Goal: Information Seeking & Learning: Check status

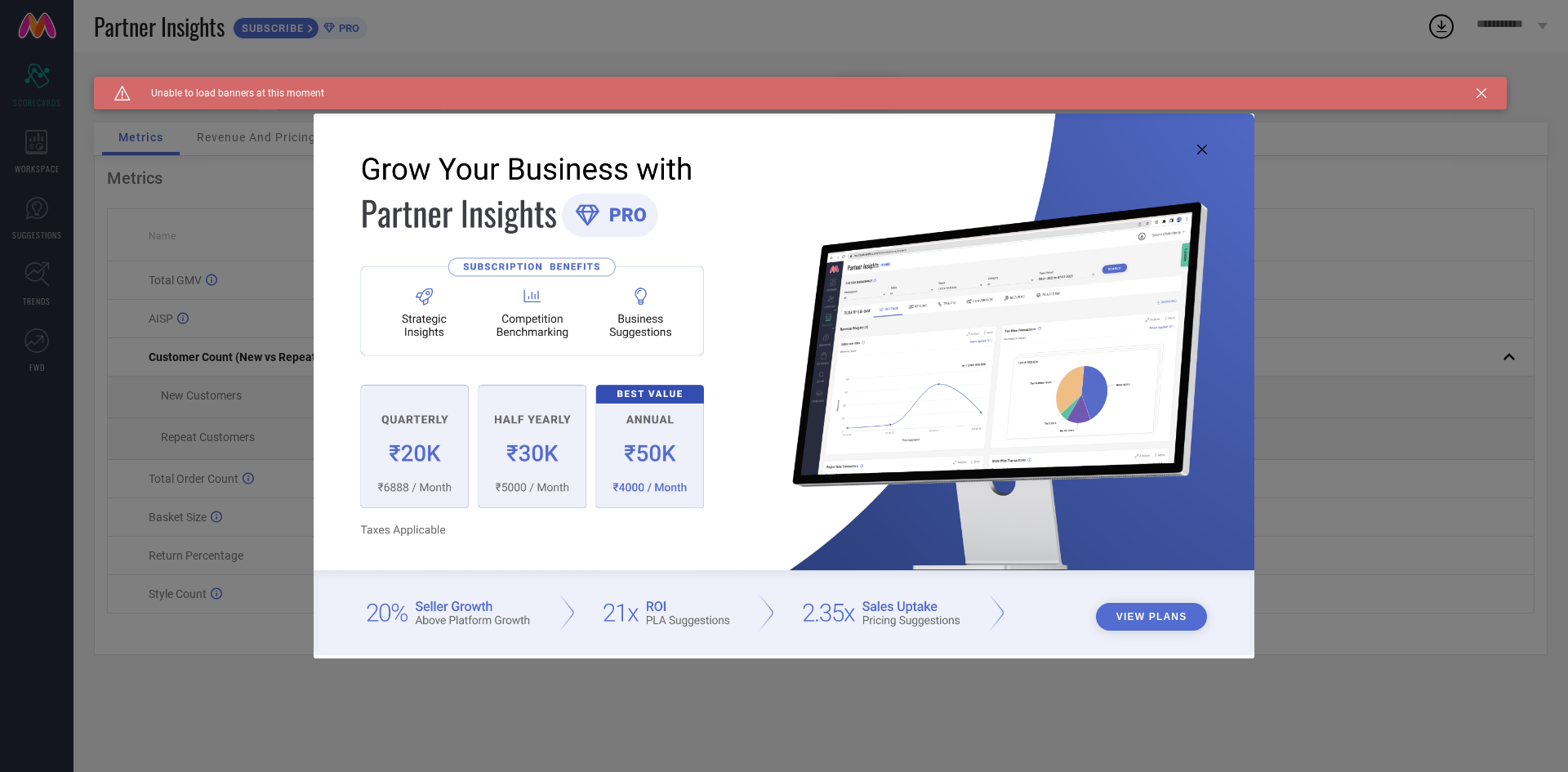
click at [1205, 153] on icon at bounding box center [1202, 150] width 10 height 10
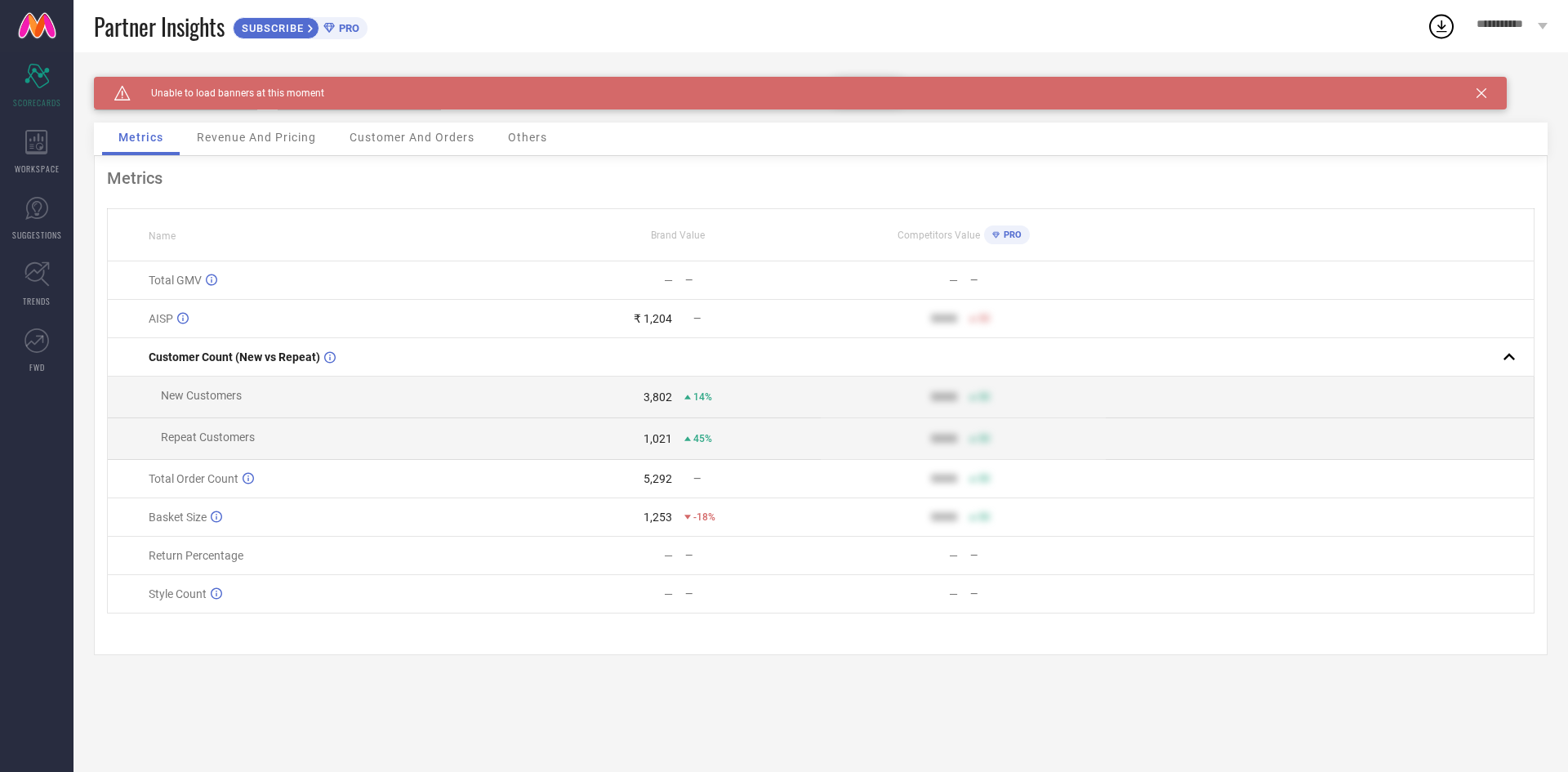
drag, startPoint x: 1474, startPoint y: 95, endPoint x: 1485, endPoint y: 94, distance: 11.0
click at [1474, 94] on div "Caution Created with Sketch. Unable to load banners at this moment" at bounding box center [799, 93] width 1412 height 32
click at [748, 241] on div "Brand Value" at bounding box center [678, 235] width 283 height 12
drag, startPoint x: 232, startPoint y: 65, endPoint x: 243, endPoint y: 89, distance: 26.4
click at [234, 68] on div "Caution Created with Sketch. Unable to load banners at this moment Brand [PERSO…" at bounding box center [821, 412] width 1494 height 720
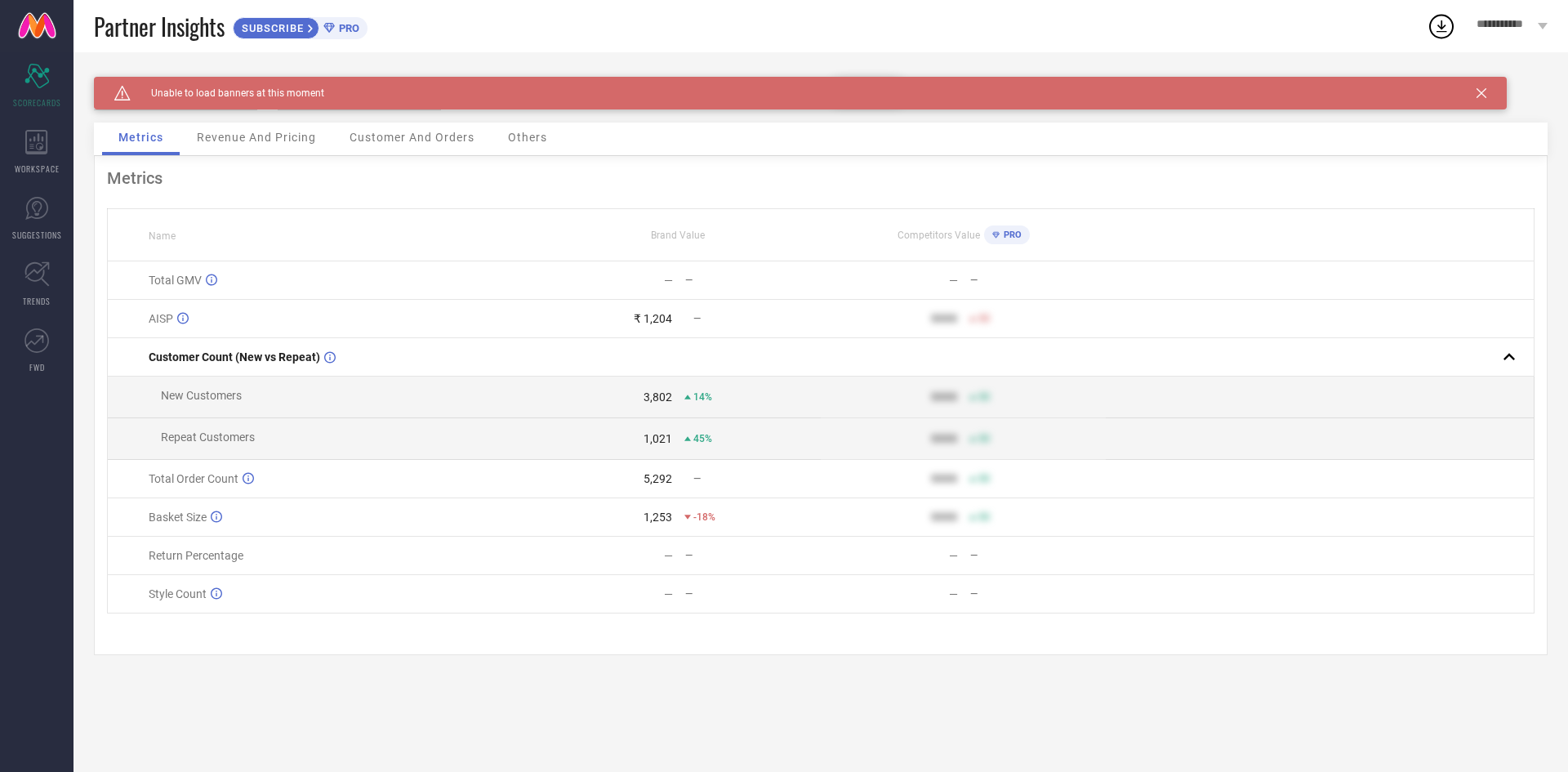
click at [246, 94] on span "Unable to load banners at this moment" at bounding box center [227, 94] width 194 height 12
type textarea "banners"
click at [246, 94] on span "Unable to load banners at this moment" at bounding box center [227, 94] width 194 height 12
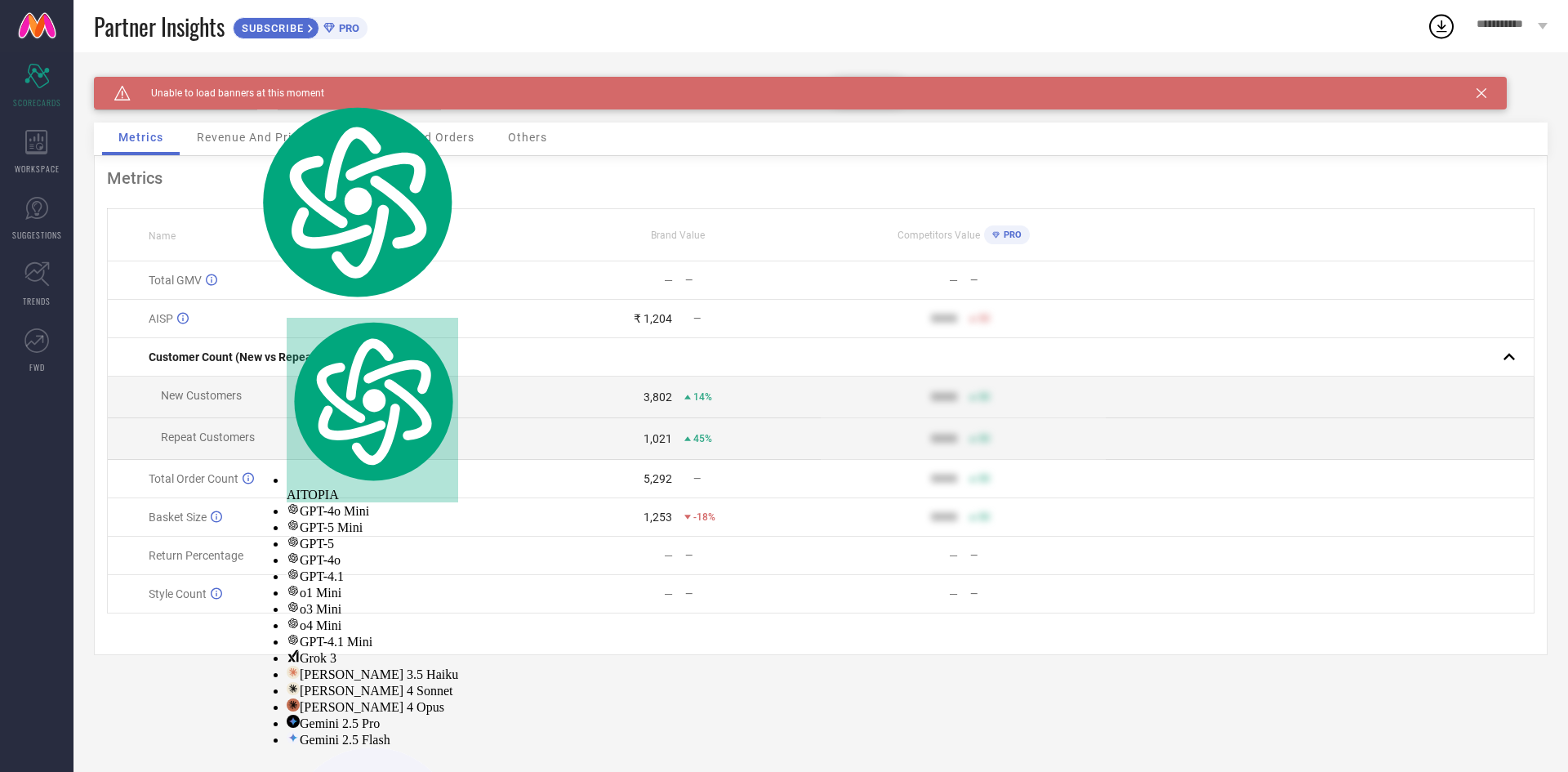
click at [1286, 101] on div "Caution Created with Sketch. Unable to load banners at this moment" at bounding box center [799, 93] width 1412 height 32
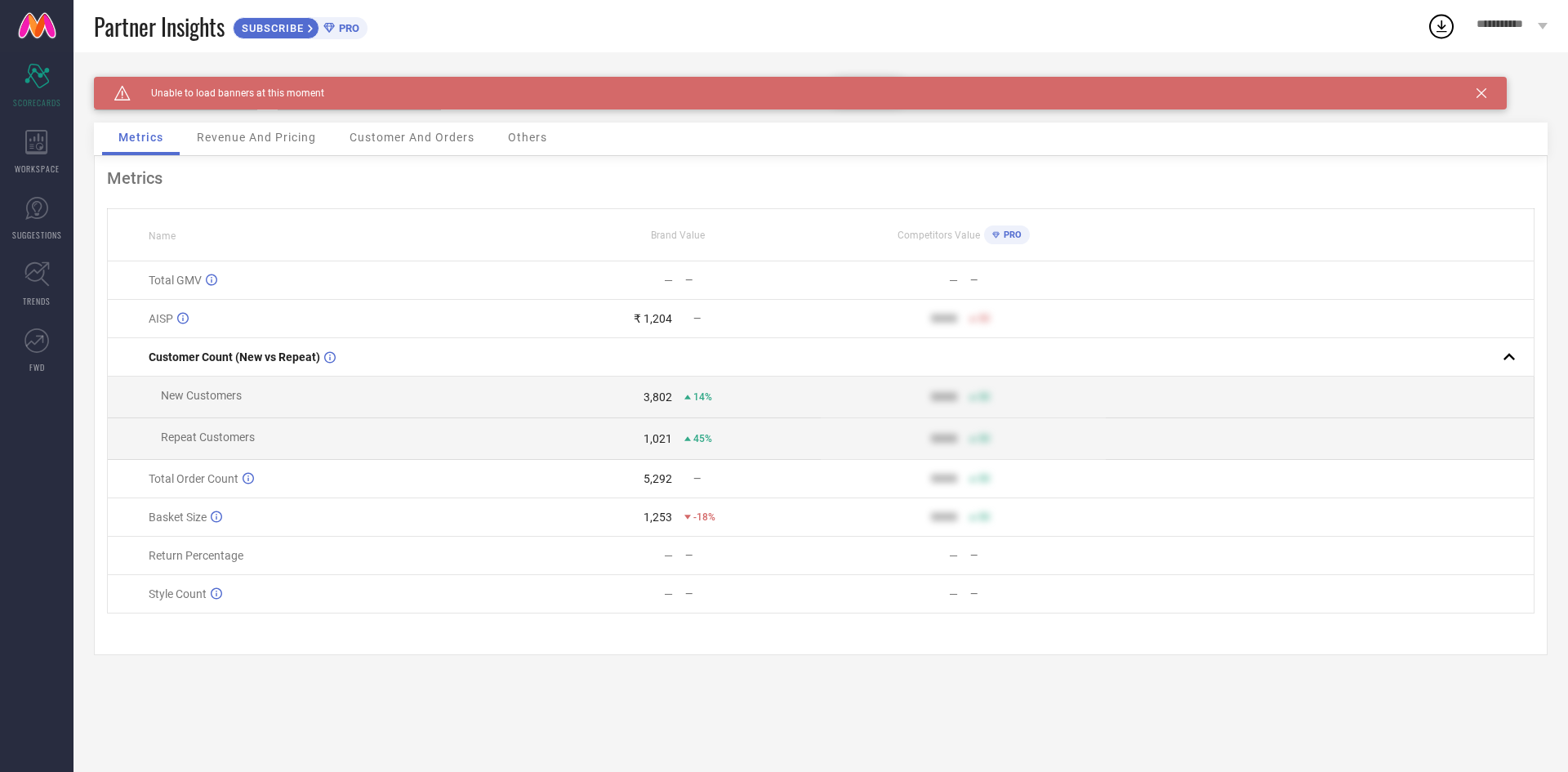
click at [1479, 88] on div "Caution Created with Sketch. Unable to load banners at this moment" at bounding box center [799, 93] width 1412 height 32
click at [1482, 91] on icon at bounding box center [1481, 94] width 10 height 10
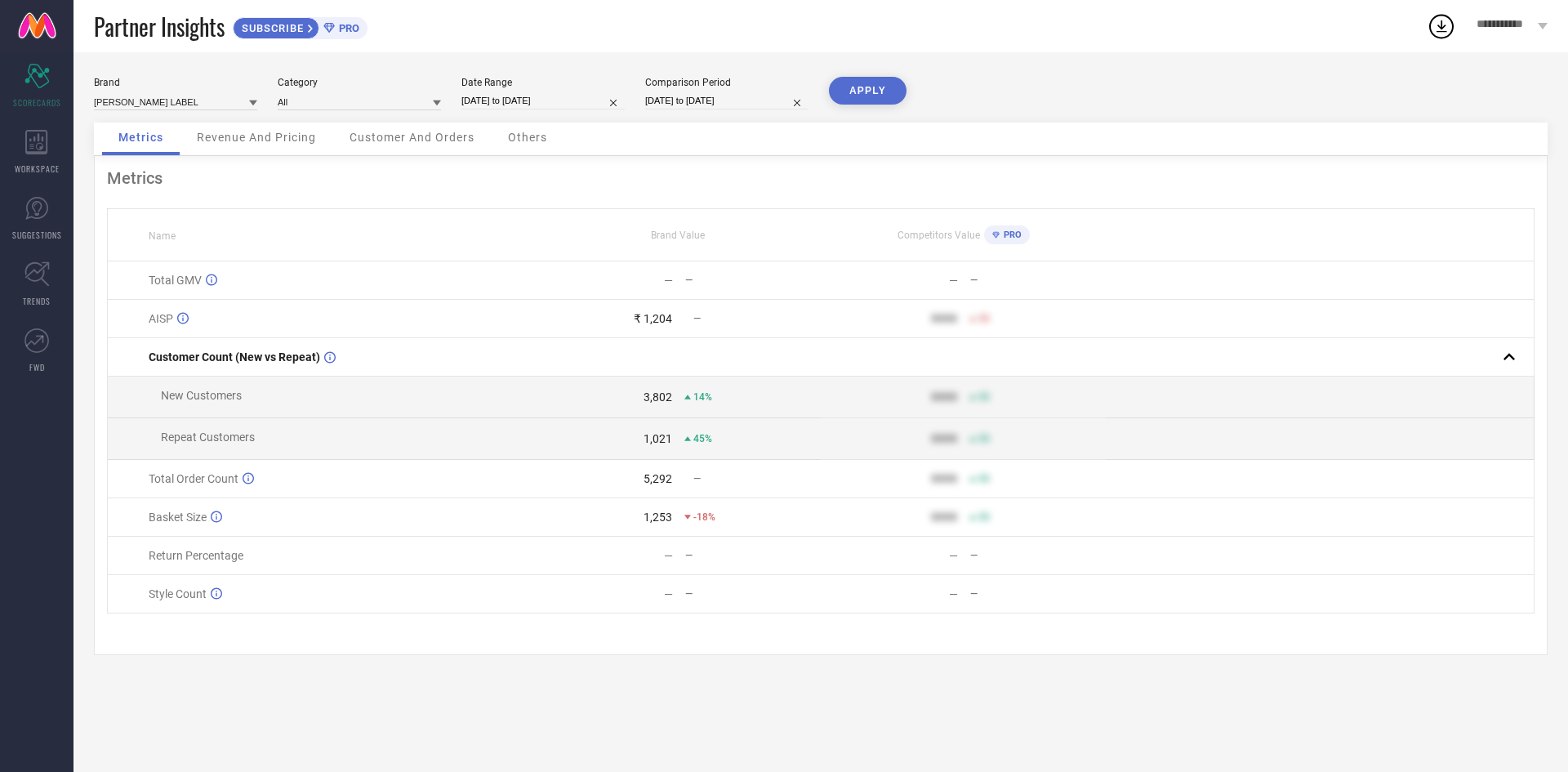
click at [1482, 91] on div "Brand [PERSON_NAME] LABEL Category All Date Range [DATE] to [DATE] Comparison P…" at bounding box center [820, 99] width 1454 height 45
click at [644, 100] on div "Brand [PERSON_NAME] LABEL Category All Date Range [DATE] to [DATE] Comparison P…" at bounding box center [820, 99] width 1454 height 45
click at [572, 96] on input "[DATE] to [DATE]" at bounding box center [543, 100] width 163 height 17
select select "7"
select select "2025"
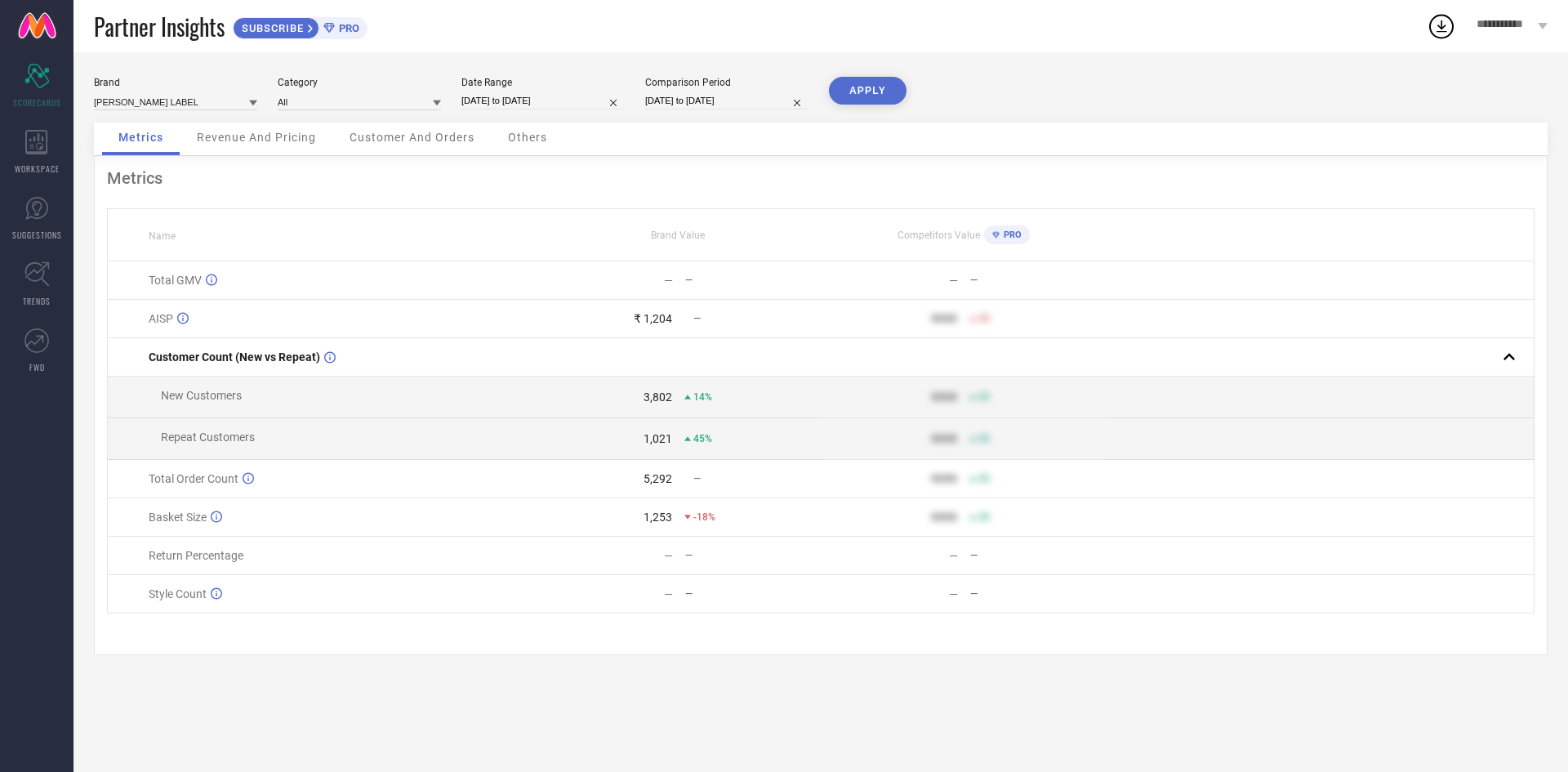
select select "8"
select select "2025"
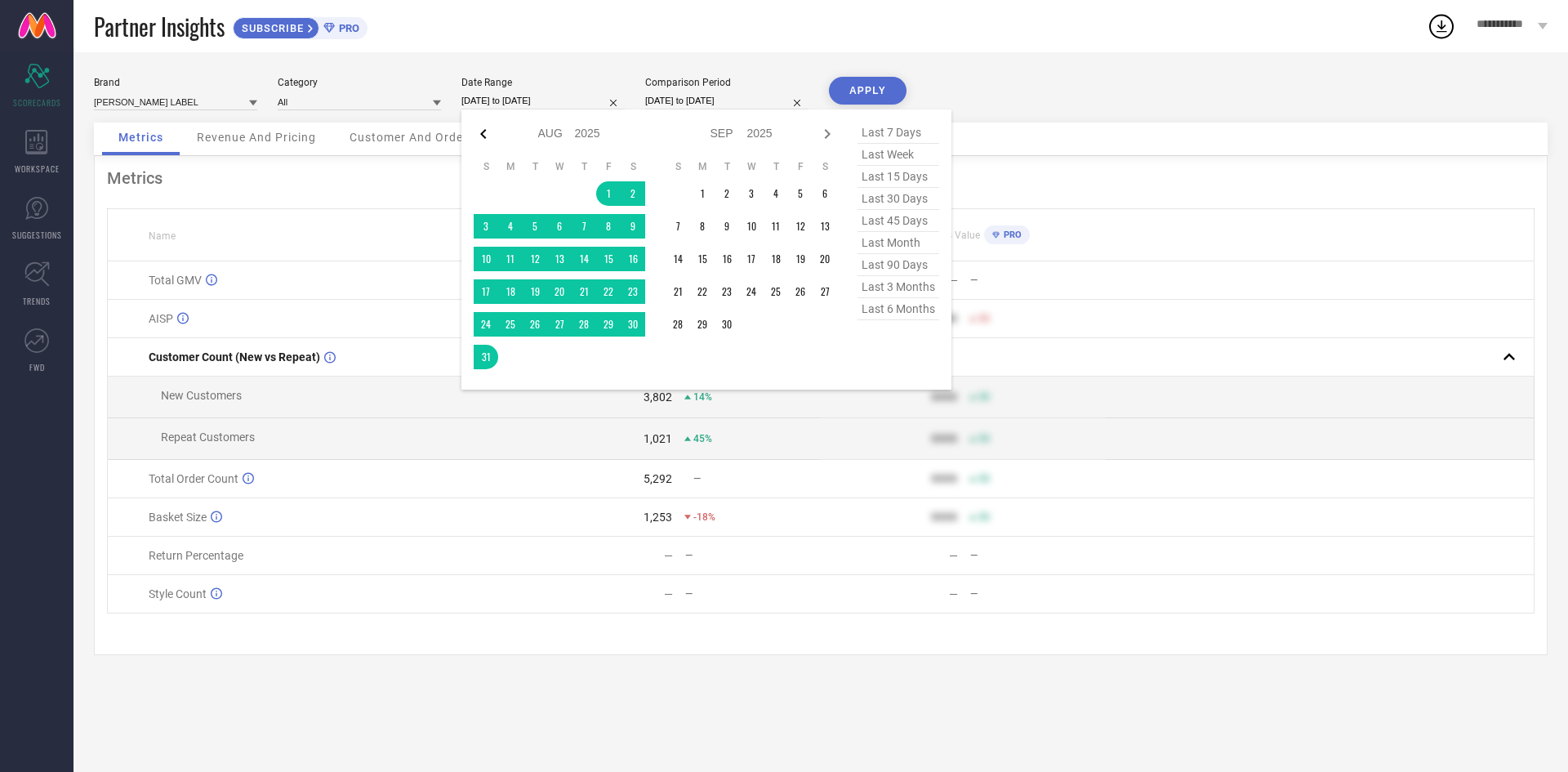
click at [488, 137] on icon at bounding box center [483, 134] width 20 height 20
select select "6"
select select "2025"
select select "7"
select select "2025"
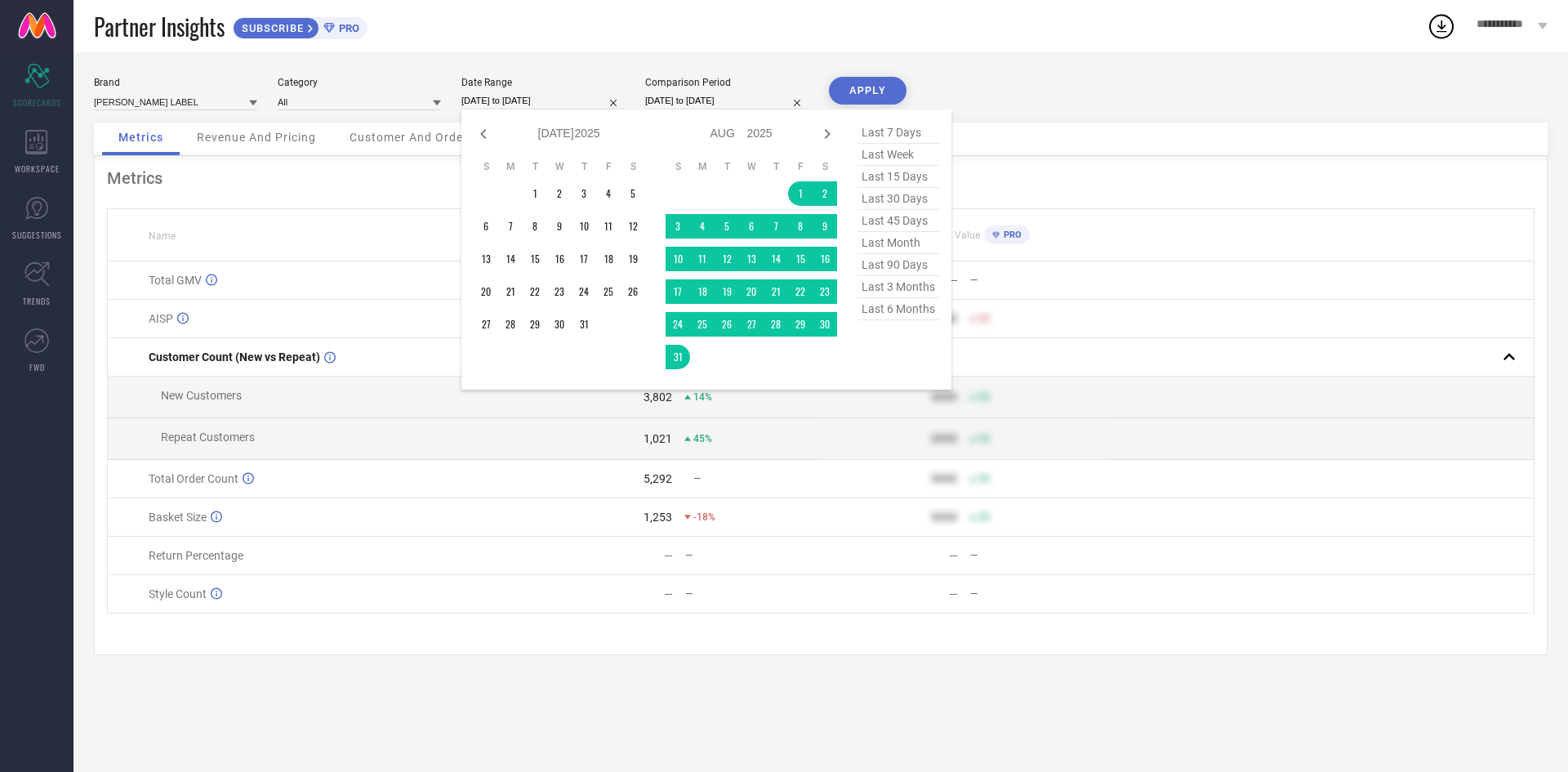
click at [488, 137] on icon at bounding box center [483, 134] width 20 height 20
select select "5"
select select "2025"
select select "6"
select select "2025"
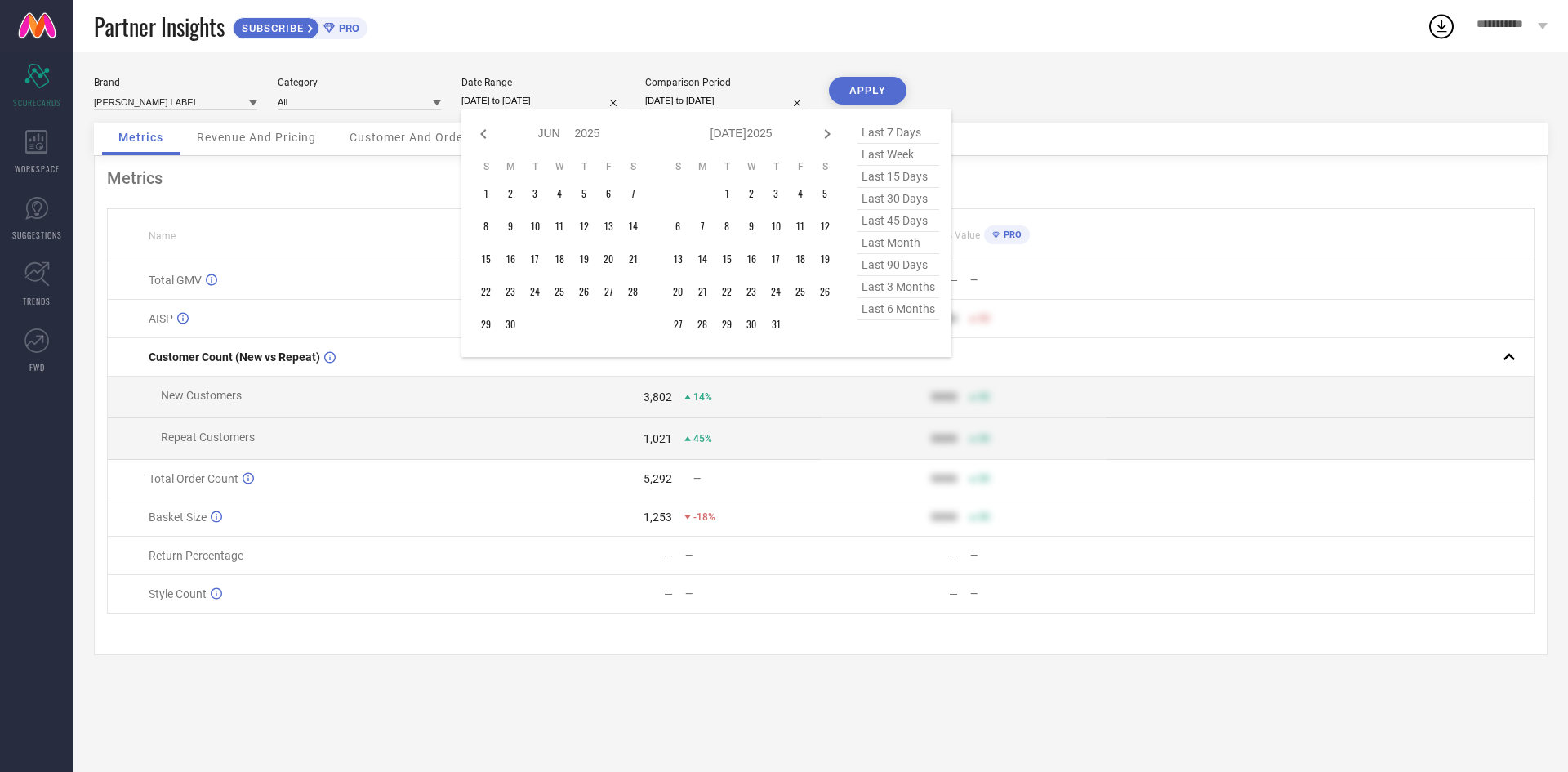
click at [488, 137] on icon at bounding box center [483, 134] width 20 height 20
select select "4"
select select "2025"
select select "5"
select select "2025"
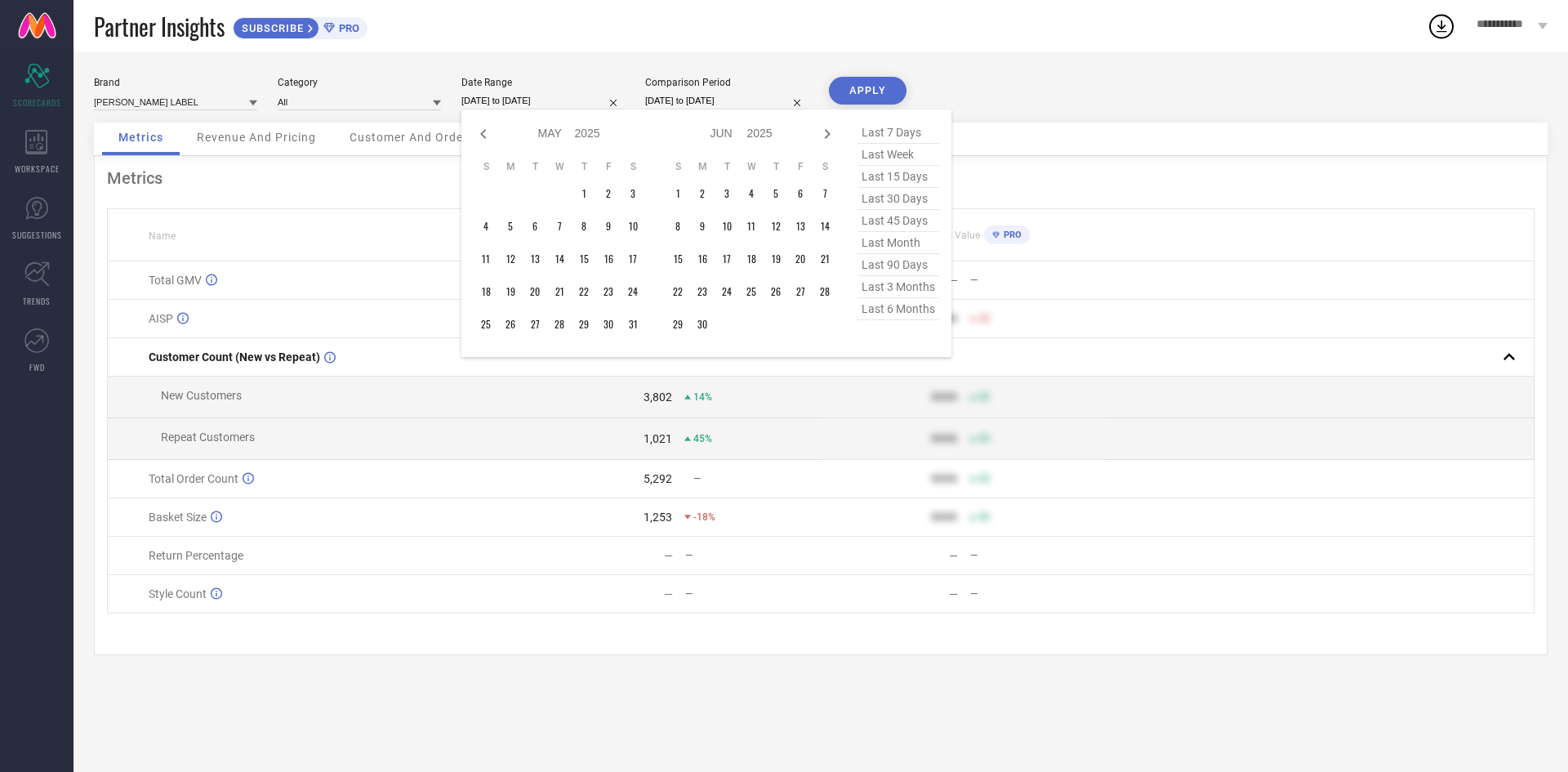
click at [488, 137] on icon at bounding box center [483, 134] width 20 height 20
select select "3"
select select "2025"
select select "4"
select select "2025"
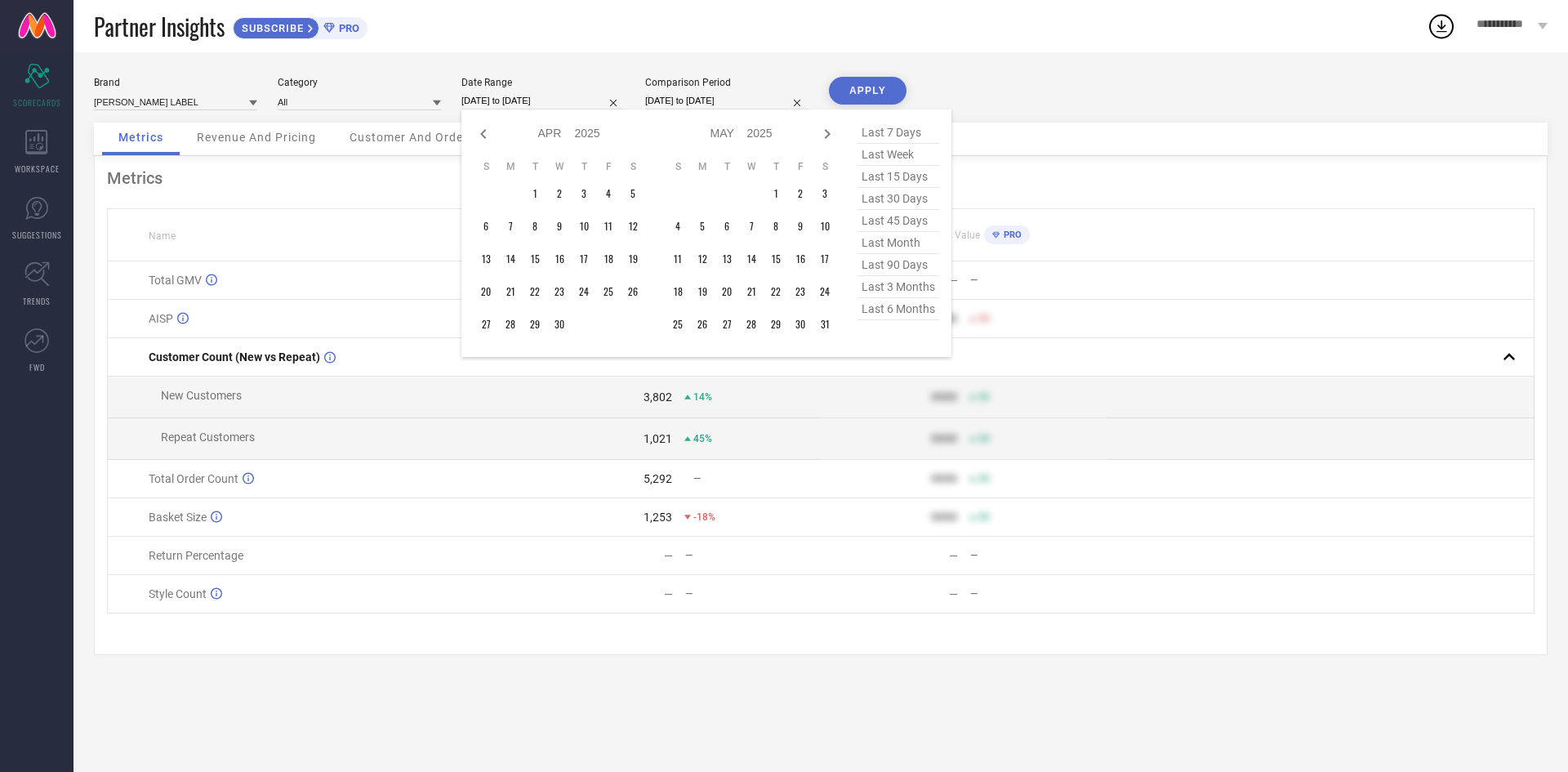
click at [488, 137] on icon at bounding box center [483, 134] width 20 height 20
select select "2"
select select "2025"
select select "3"
select select "2025"
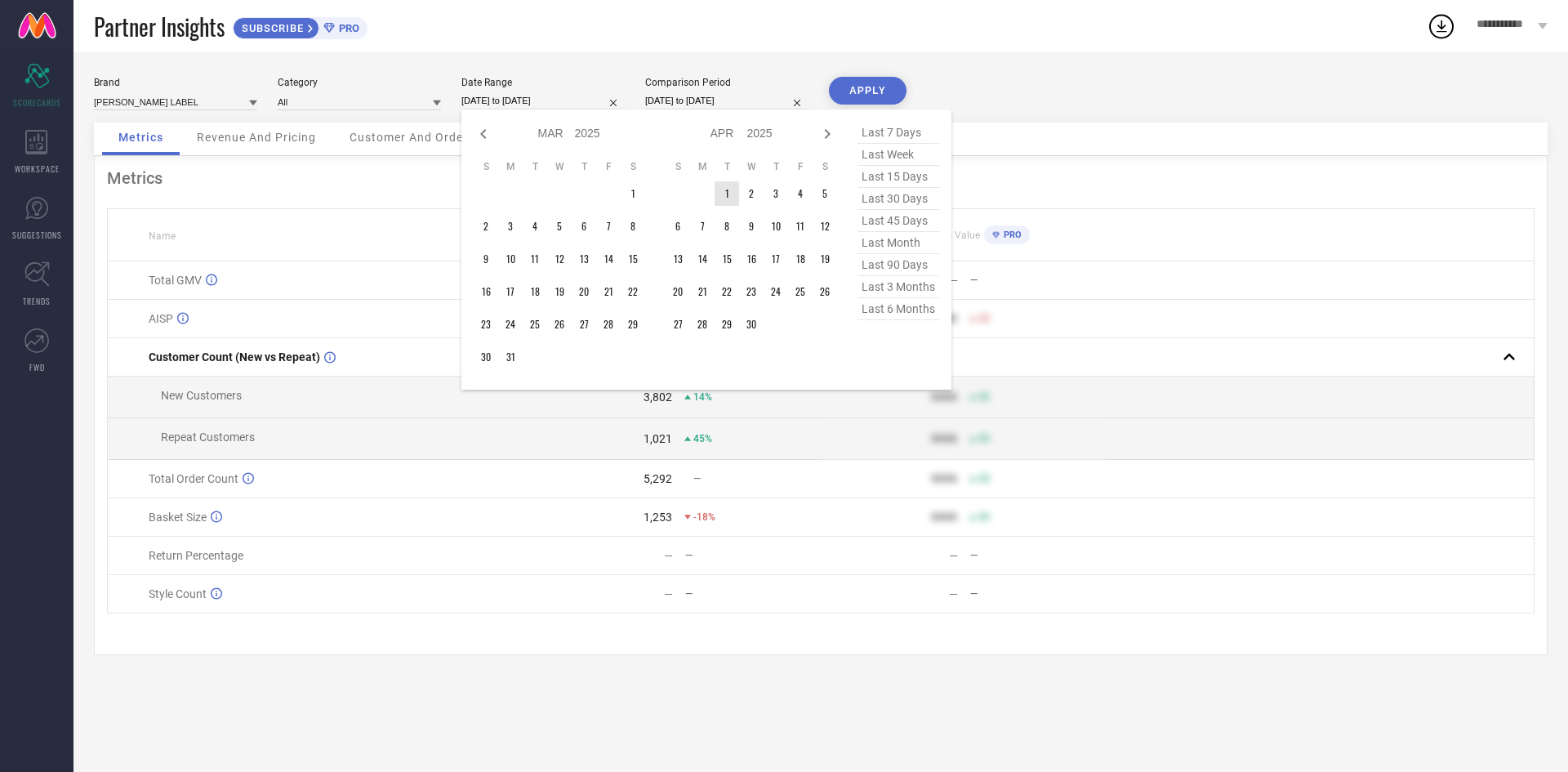
type input "After [DATE]"
click at [731, 201] on td "1" at bounding box center [726, 193] width 25 height 25
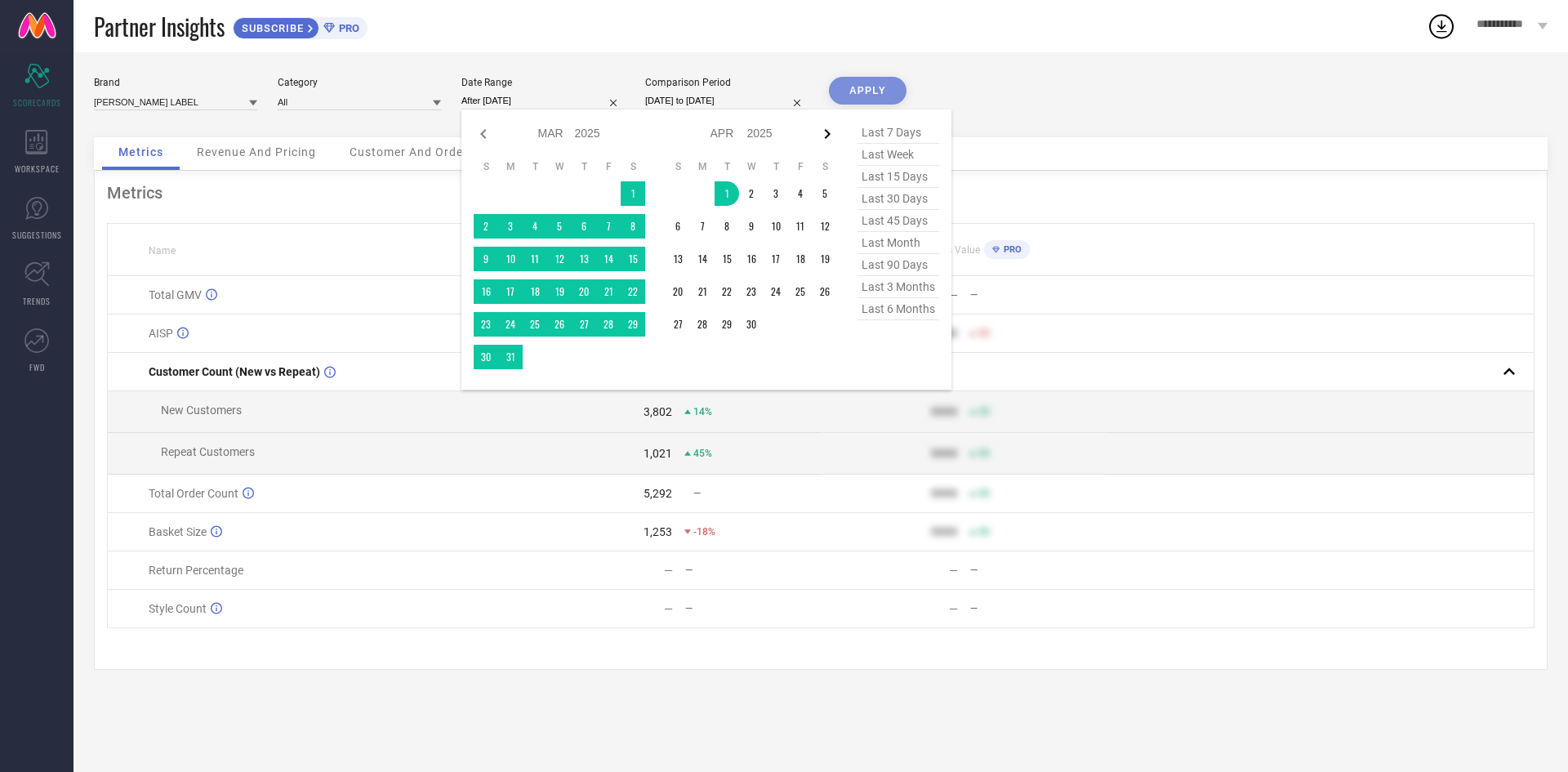
click at [832, 138] on icon at bounding box center [827, 134] width 20 height 20
select select "3"
select select "2025"
select select "4"
select select "2025"
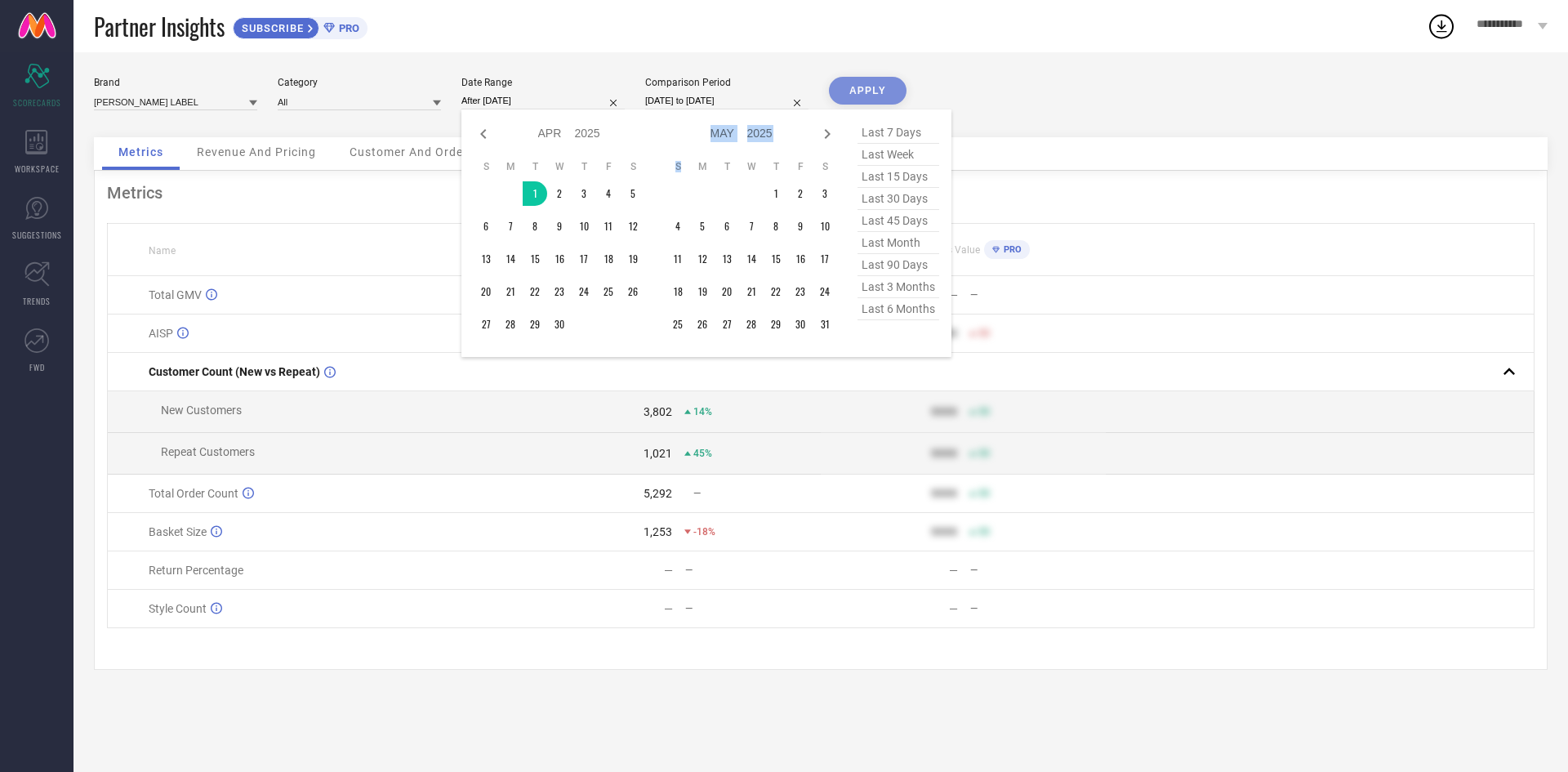
click at [832, 138] on icon at bounding box center [827, 134] width 20 height 20
select select "4"
select select "2025"
select select "5"
select select "2025"
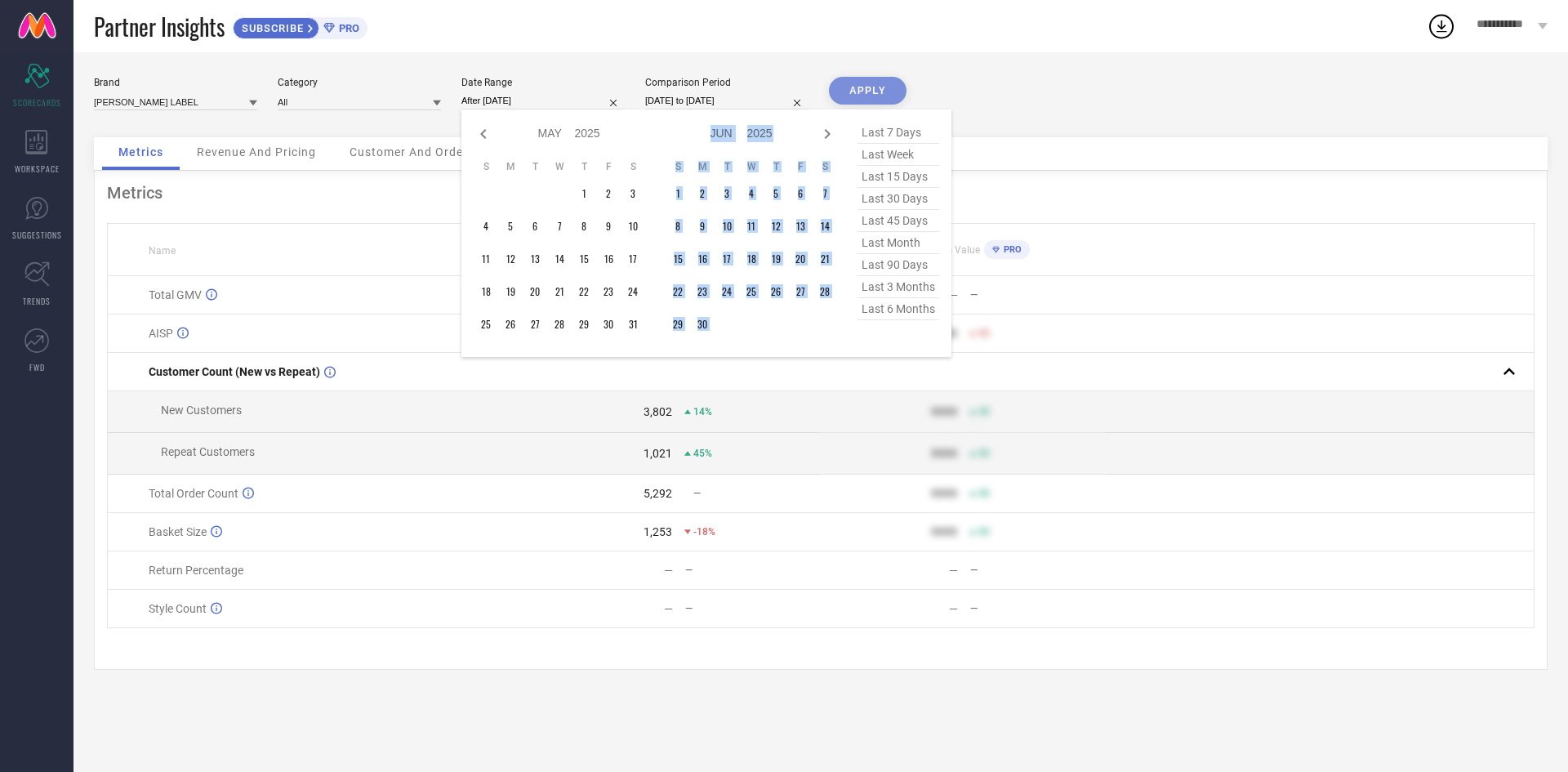
click at [832, 138] on icon at bounding box center [827, 134] width 20 height 20
select select "5"
select select "2025"
select select "6"
select select "2025"
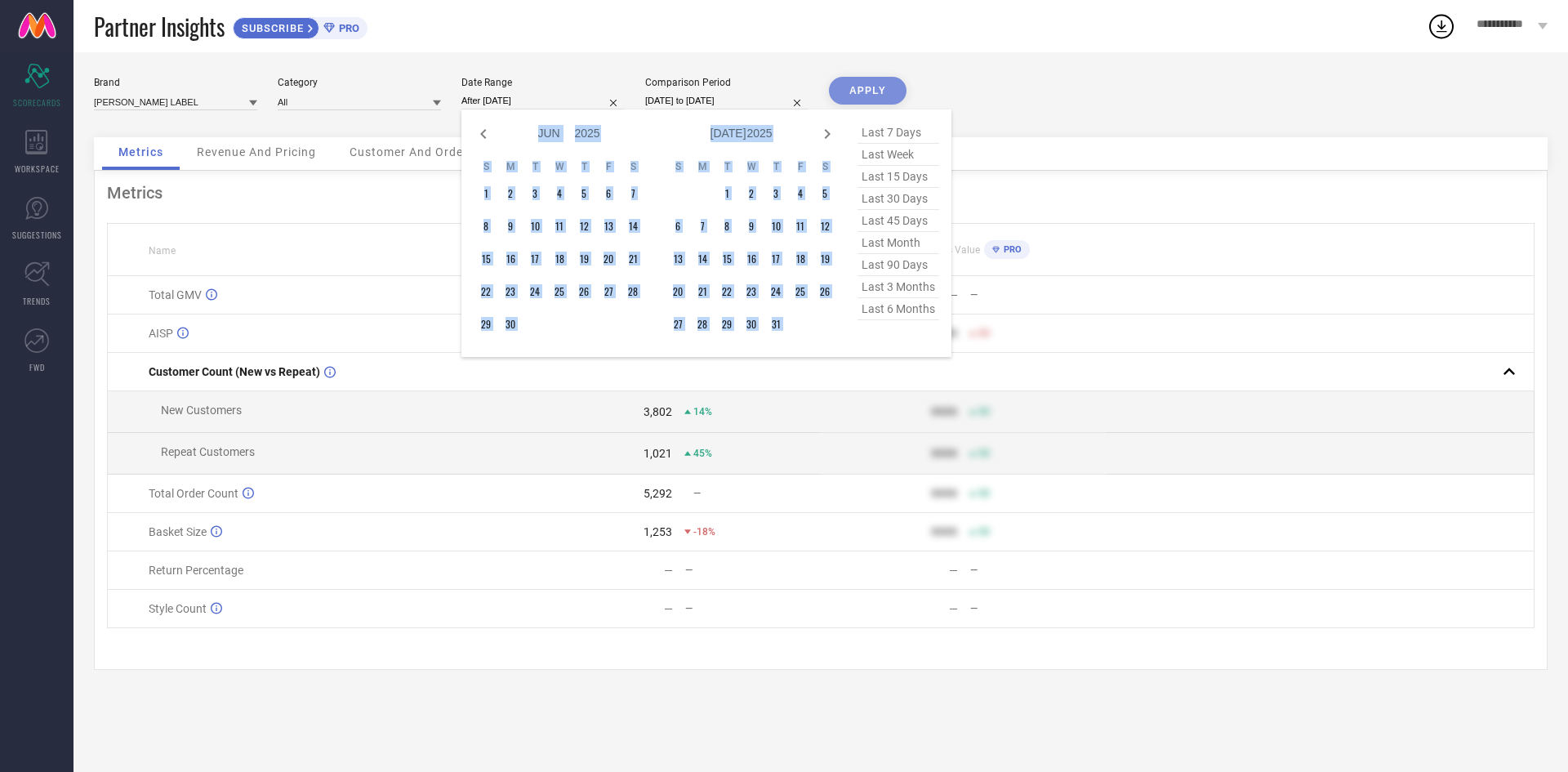
click at [832, 138] on icon at bounding box center [827, 134] width 20 height 20
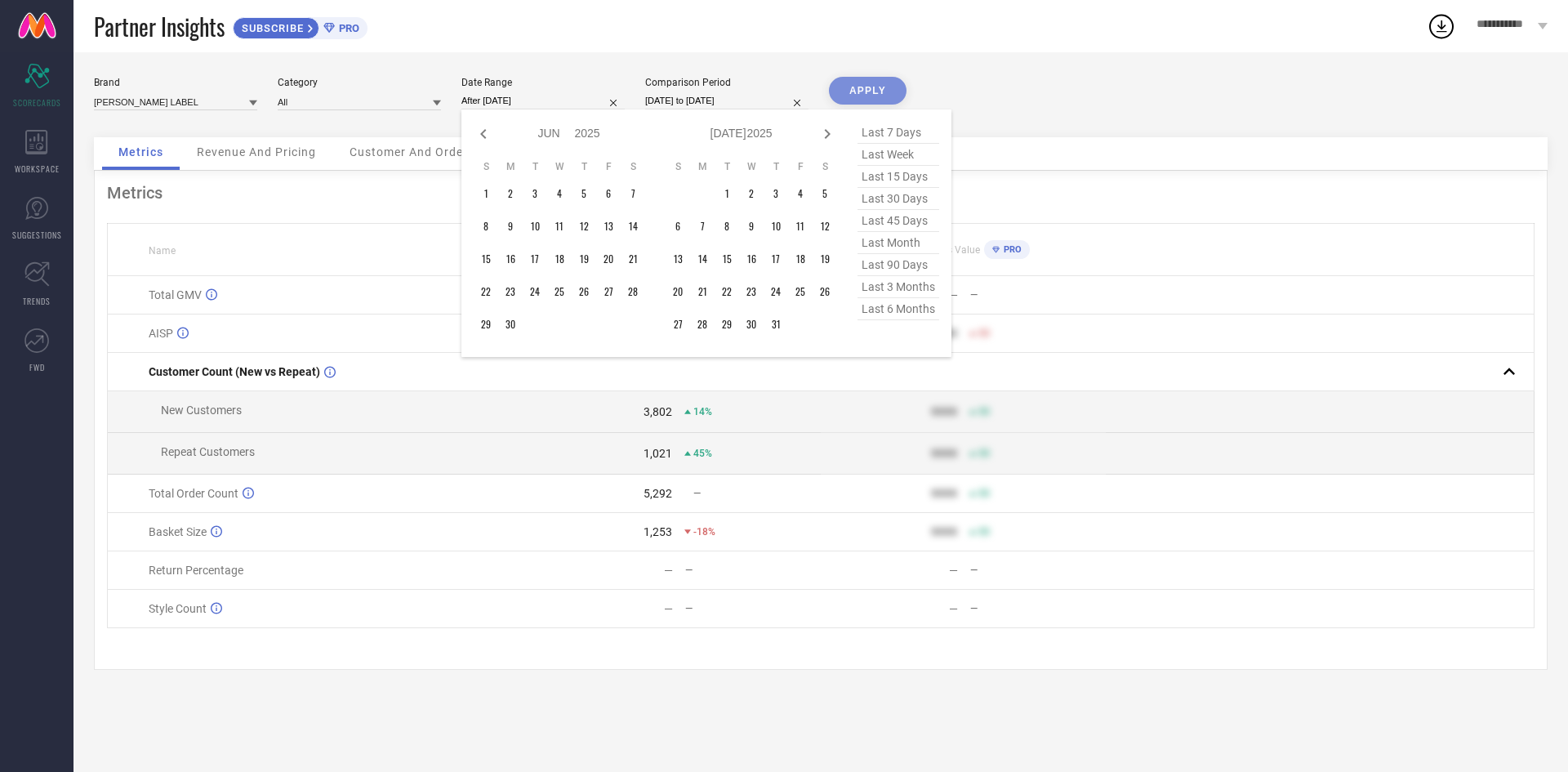
select select "6"
select select "2025"
select select "7"
select select "2025"
click at [832, 138] on icon at bounding box center [827, 134] width 20 height 20
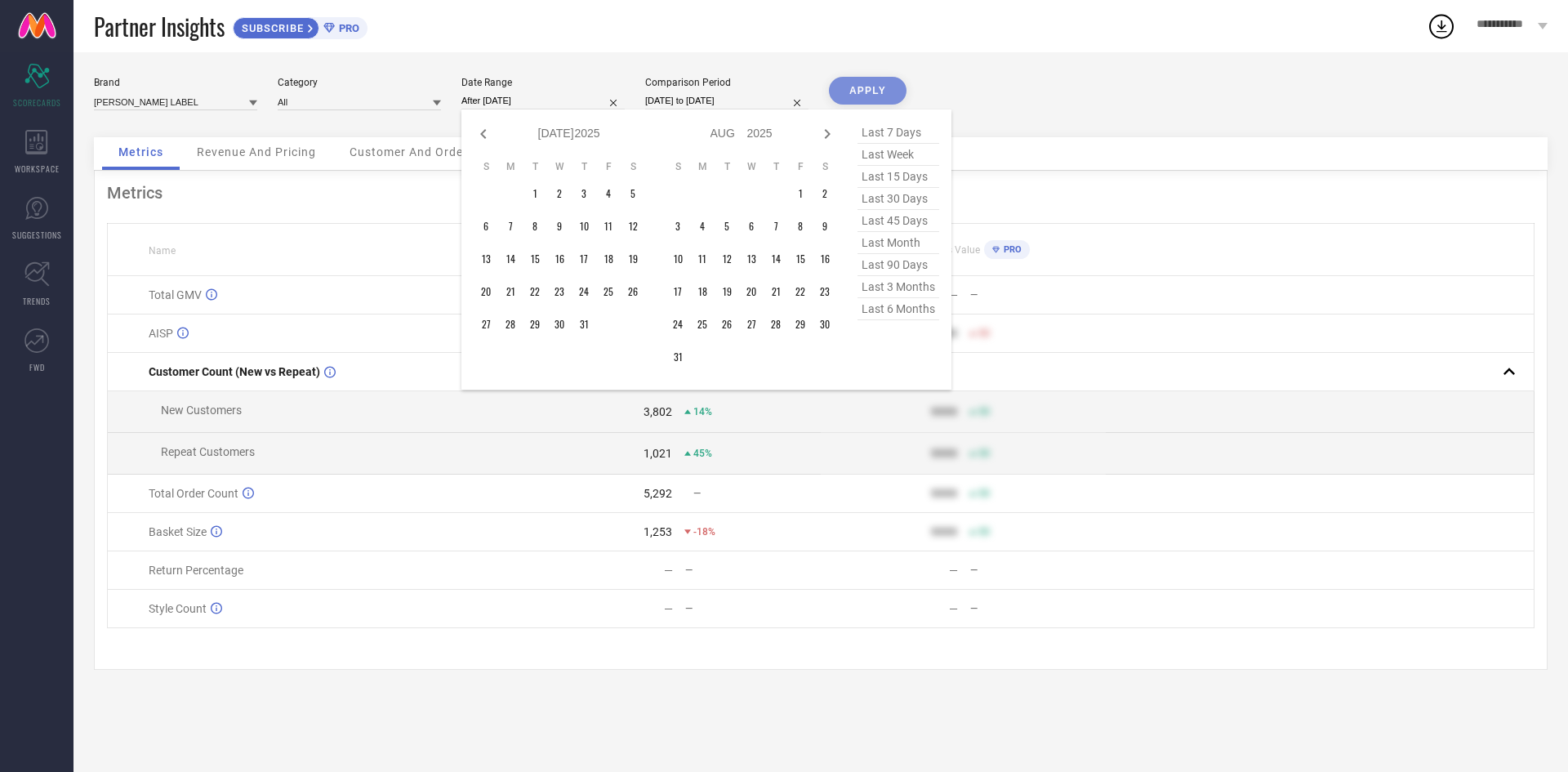
select select "7"
select select "2025"
select select "8"
select select "2025"
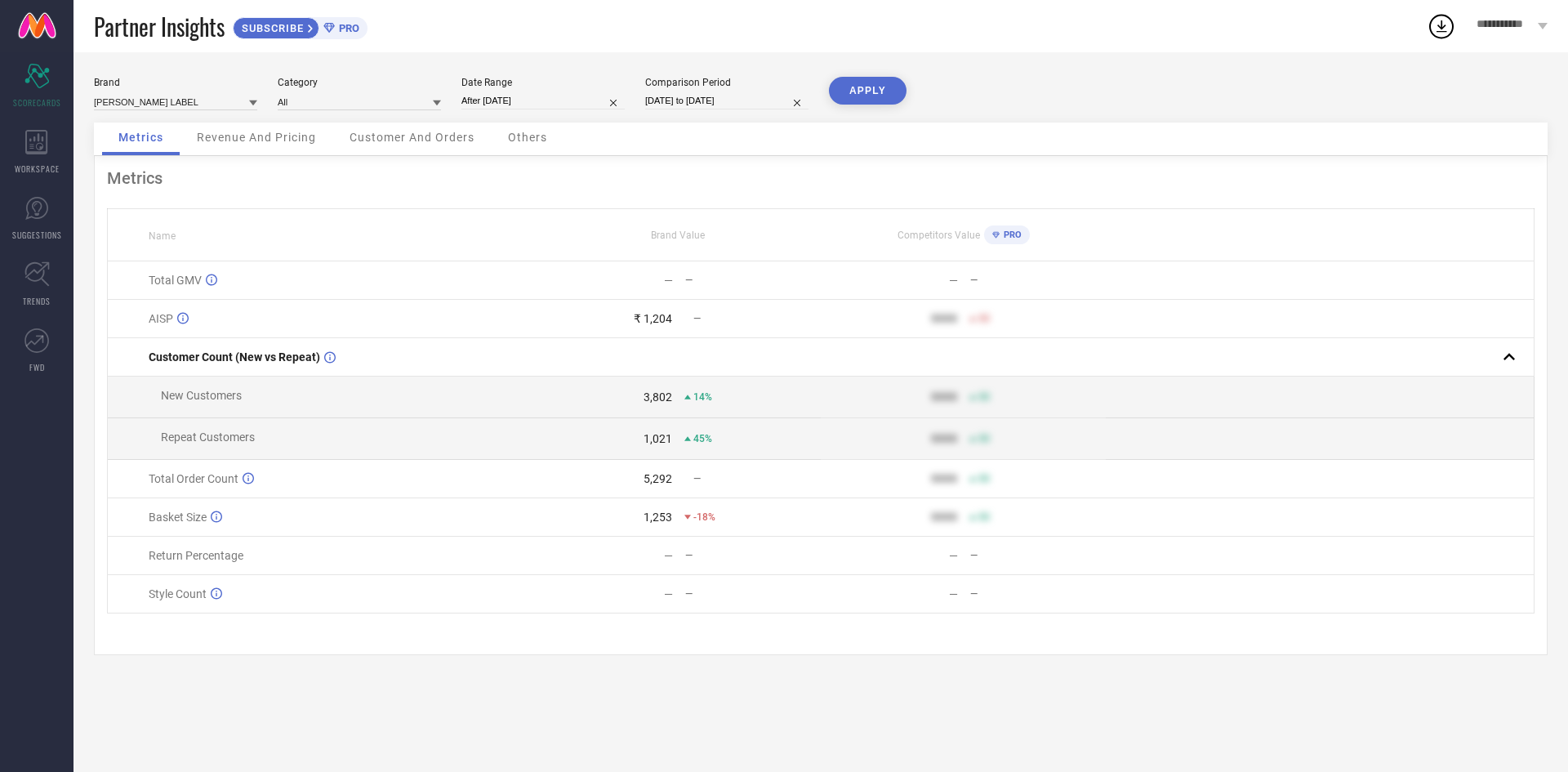
type input "[DATE] to [DATE]"
click at [869, 89] on button "APPLY" at bounding box center [867, 91] width 78 height 28
